Goal: Information Seeking & Learning: Learn about a topic

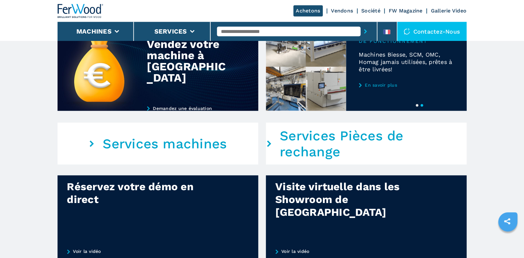
scroll to position [271, 0]
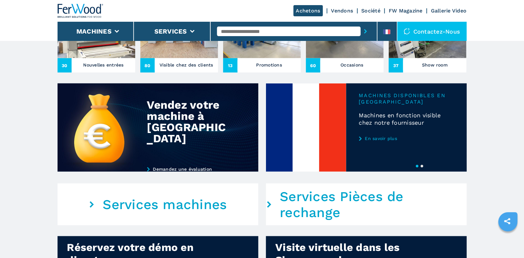
click at [387, 139] on link "En savoir plus" at bounding box center [406, 138] width 95 height 5
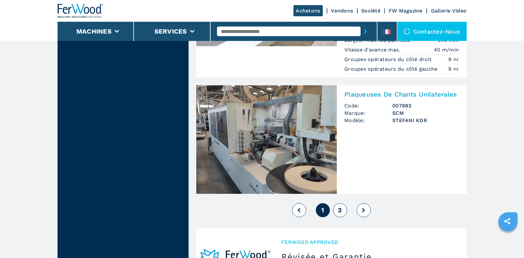
scroll to position [1458, 0]
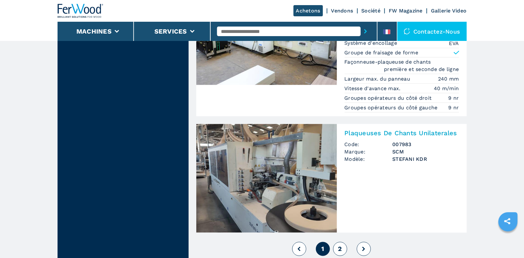
click at [337, 249] on button "2" at bounding box center [340, 249] width 14 height 14
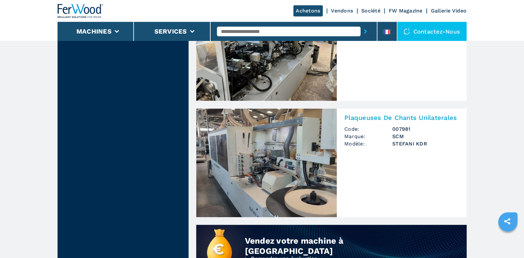
scroll to position [339, 0]
click at [286, 156] on img at bounding box center [266, 163] width 141 height 109
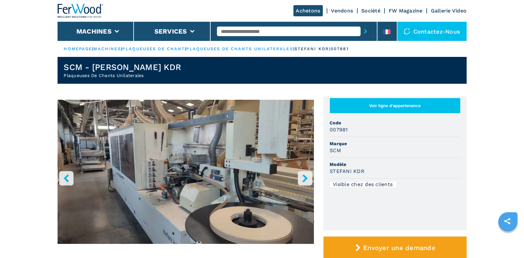
click at [306, 183] on button "right-button" at bounding box center [305, 178] width 14 height 14
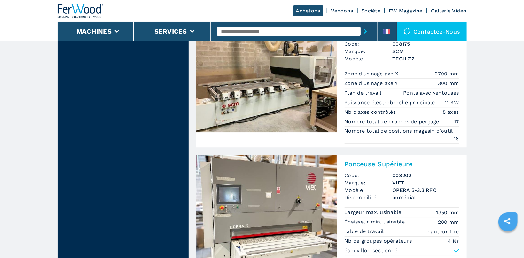
scroll to position [1051, 0]
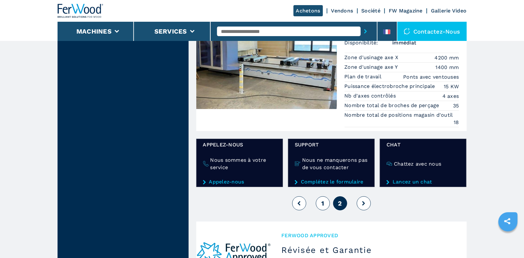
click at [327, 201] on button "1" at bounding box center [323, 203] width 14 height 14
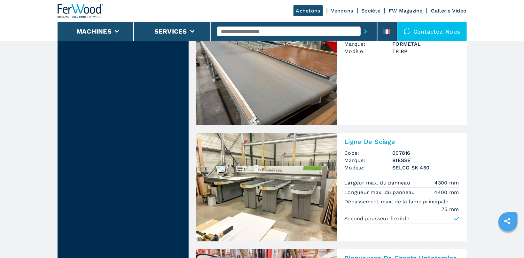
scroll to position [949, 0]
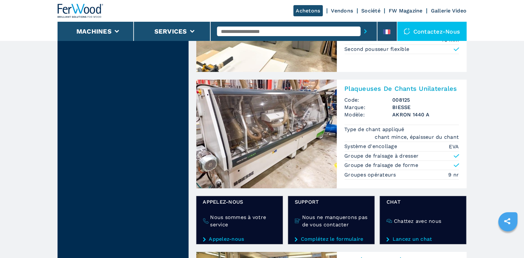
click at [267, 114] on img at bounding box center [266, 134] width 141 height 109
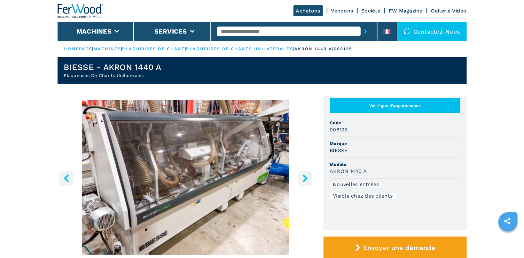
click at [308, 178] on icon "right-button" at bounding box center [305, 178] width 8 height 8
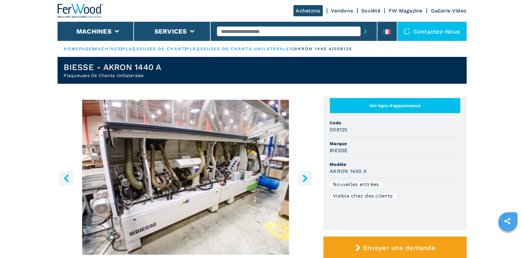
click at [308, 178] on icon "right-button" at bounding box center [305, 178] width 8 height 8
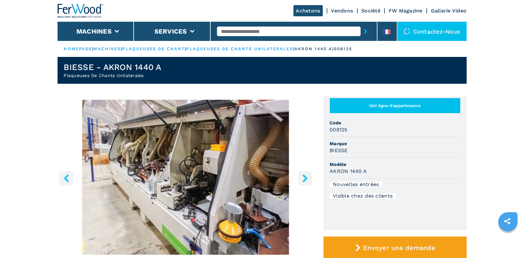
click at [308, 178] on icon "right-button" at bounding box center [305, 178] width 8 height 8
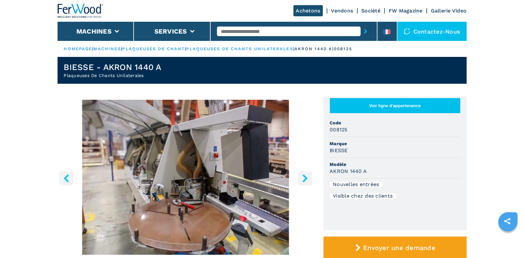
click at [308, 178] on icon "right-button" at bounding box center [305, 178] width 8 height 8
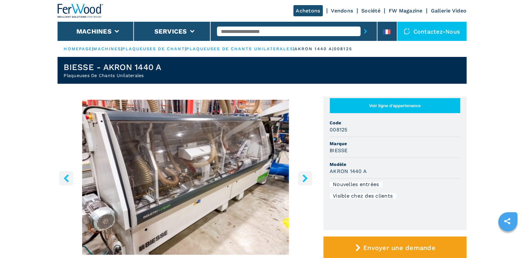
click at [308, 178] on icon "right-button" at bounding box center [305, 178] width 8 height 8
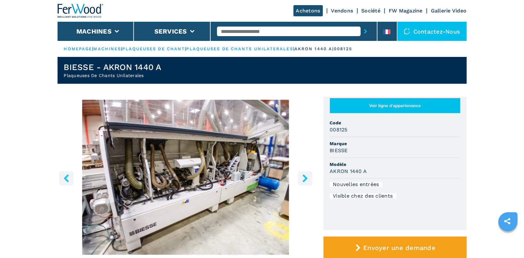
click at [308, 178] on icon "right-button" at bounding box center [305, 178] width 8 height 8
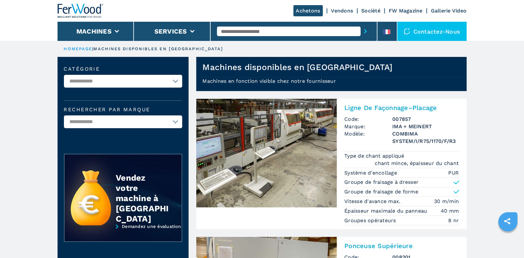
click at [76, 48] on link "HOMEPAGE" at bounding box center [78, 48] width 28 height 5
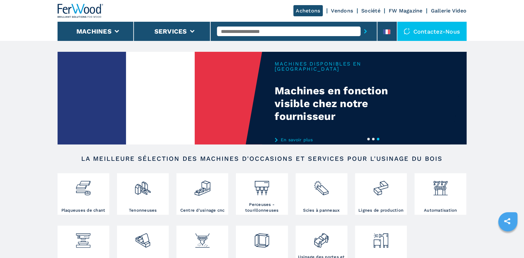
click at [304, 13] on link "Achetons" at bounding box center [308, 10] width 29 height 11
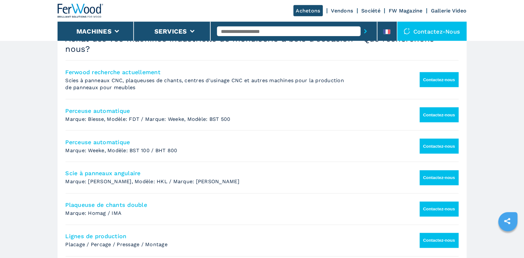
scroll to position [407, 0]
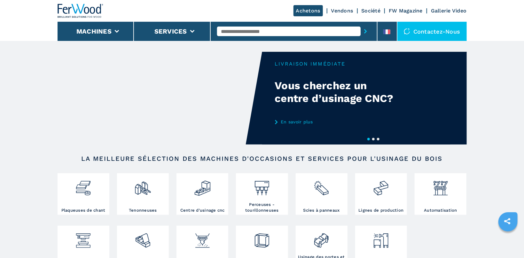
click at [338, 11] on link "Vendons" at bounding box center [342, 11] width 22 height 6
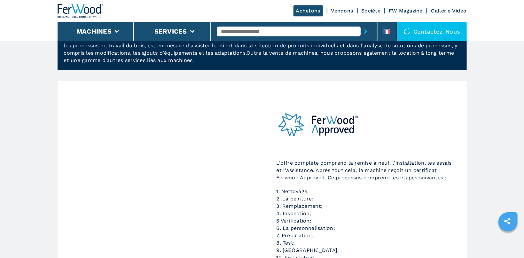
scroll to position [136, 0]
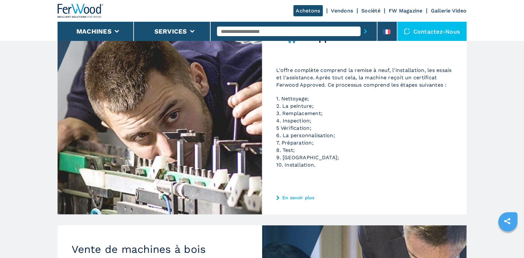
click at [299, 121] on p "1. Nettoyage; 2. La peinture; 3. Remplacement; 4. Inspection; 5 Vérification; 6…" at bounding box center [365, 132] width 176 height 74
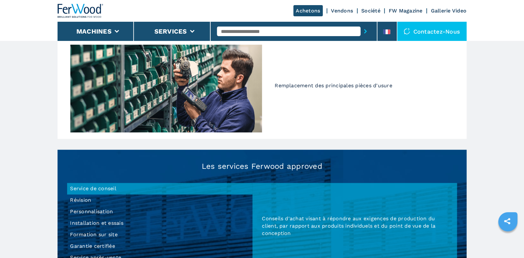
scroll to position [375, 0]
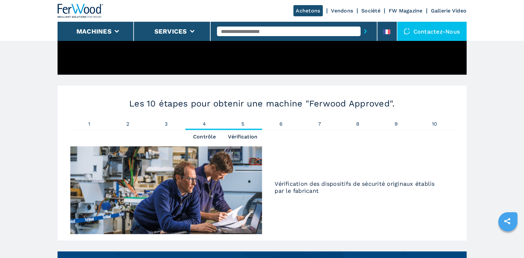
click at [206, 122] on span "4" at bounding box center [205, 124] width 38 height 5
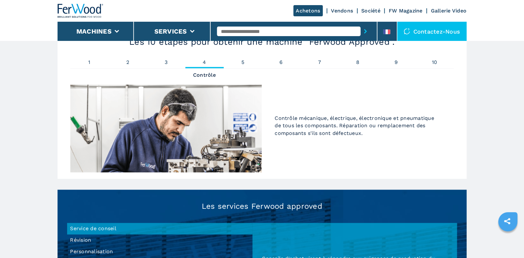
scroll to position [442, 0]
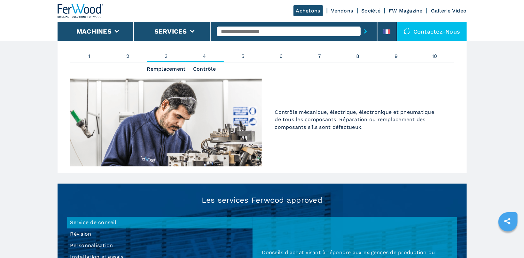
click at [164, 54] on span "3" at bounding box center [166, 56] width 38 height 5
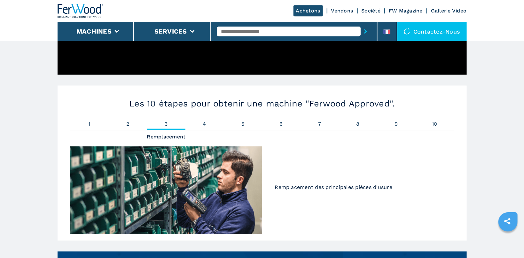
scroll to position [375, 0]
click at [205, 122] on span "4" at bounding box center [205, 124] width 38 height 5
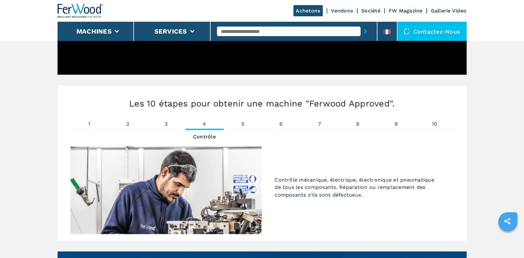
scroll to position [408, 0]
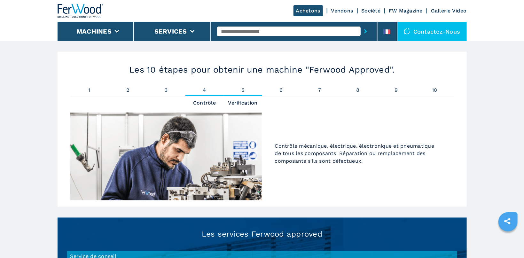
click at [248, 88] on span "5" at bounding box center [243, 90] width 38 height 5
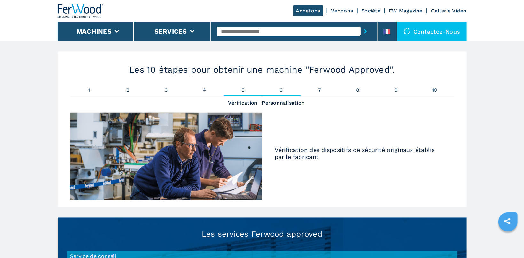
click at [282, 88] on span "6" at bounding box center [281, 90] width 38 height 5
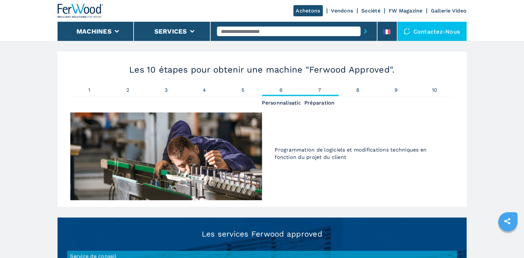
click at [321, 88] on span "7" at bounding box center [320, 90] width 38 height 5
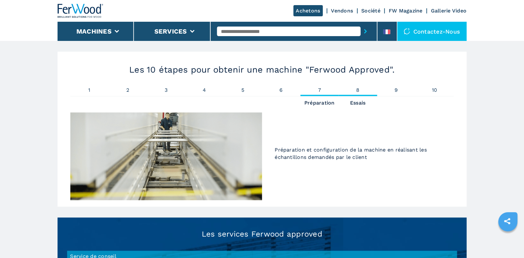
click at [361, 88] on span "8" at bounding box center [358, 90] width 38 height 5
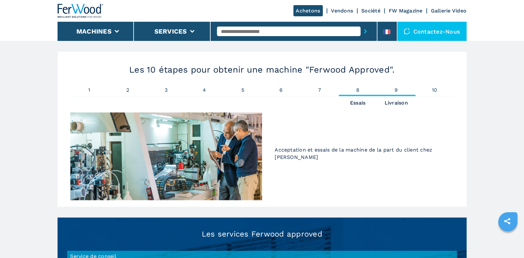
click at [394, 88] on span "9" at bounding box center [396, 90] width 38 height 5
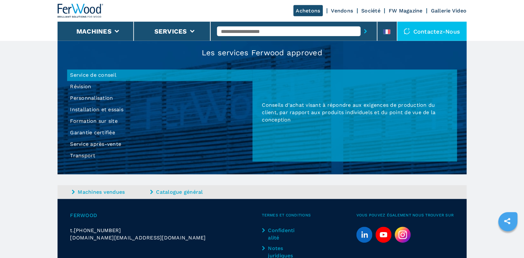
scroll to position [646, 0]
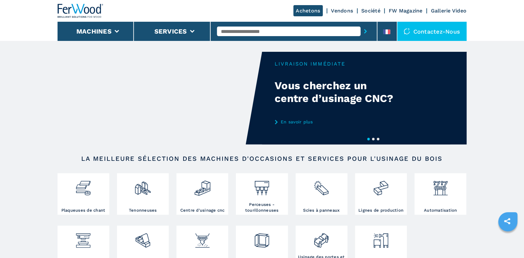
click at [345, 11] on link "Vendons" at bounding box center [342, 11] width 22 height 6
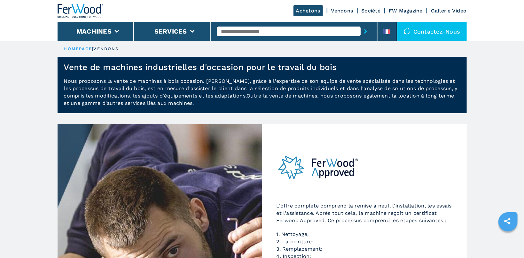
click at [374, 10] on link "Société" at bounding box center [371, 11] width 19 height 6
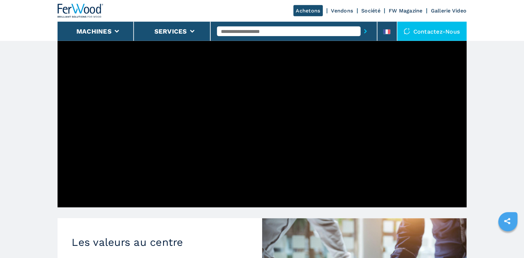
scroll to position [237, 0]
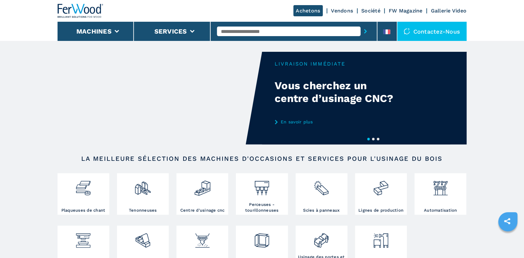
click at [401, 11] on link "FW Magazine" at bounding box center [406, 11] width 34 height 6
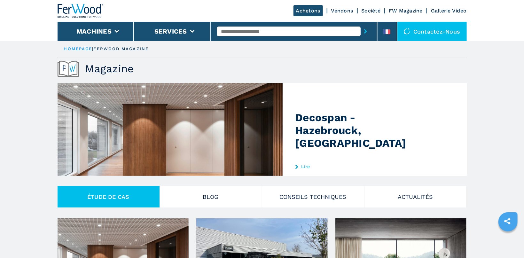
click at [221, 128] on img at bounding box center [184, 129] width 252 height 93
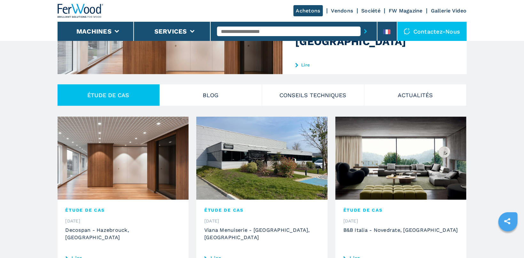
click at [135, 159] on img at bounding box center [123, 158] width 131 height 83
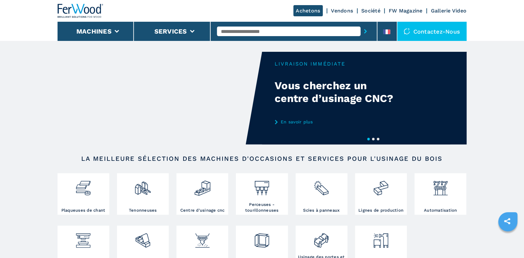
click at [449, 11] on link "Gallerie Video" at bounding box center [449, 11] width 36 height 6
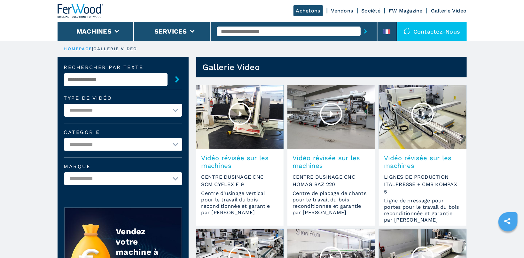
click at [64, 104] on select "**********" at bounding box center [123, 110] width 118 height 13
click at [179, 110] on select "**********" at bounding box center [123, 110] width 118 height 13
click at [64, 138] on select "**********" at bounding box center [123, 144] width 118 height 13
select select "**********"
click option "**********" at bounding box center [0, 0] width 0 height 0
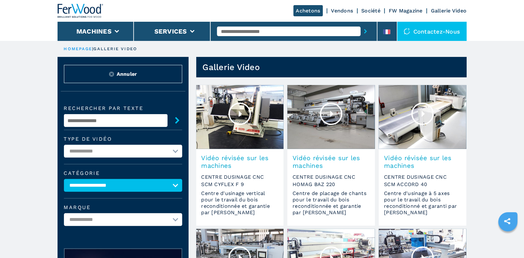
click at [64, 213] on select "**********" at bounding box center [123, 219] width 118 height 13
click at [175, 218] on select "**********" at bounding box center [123, 219] width 118 height 13
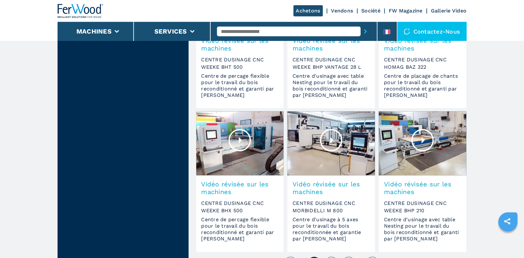
scroll to position [509, 0]
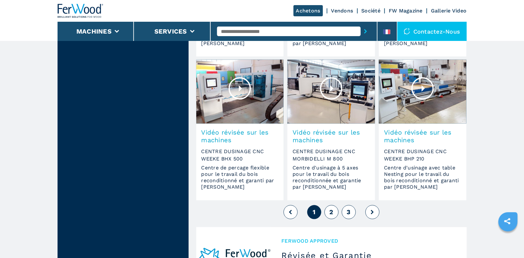
click at [332, 213] on span "2" at bounding box center [331, 213] width 4 height 8
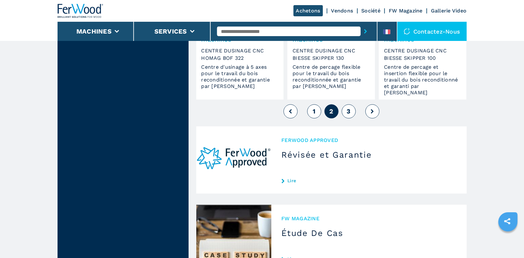
scroll to position [610, 0]
click at [347, 113] on span "3" at bounding box center [349, 111] width 4 height 8
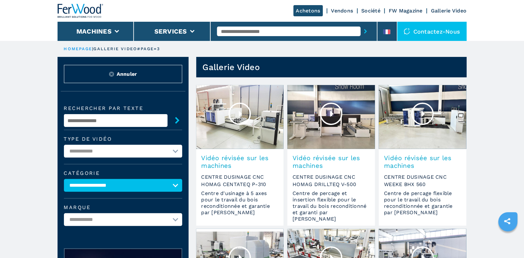
click at [76, 50] on link "HOMEPAGE" at bounding box center [78, 48] width 28 height 5
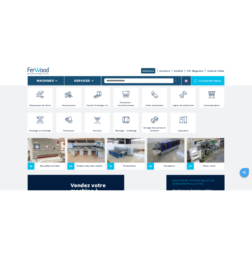
scroll to position [170, 0]
